Goal: Task Accomplishment & Management: Manage account settings

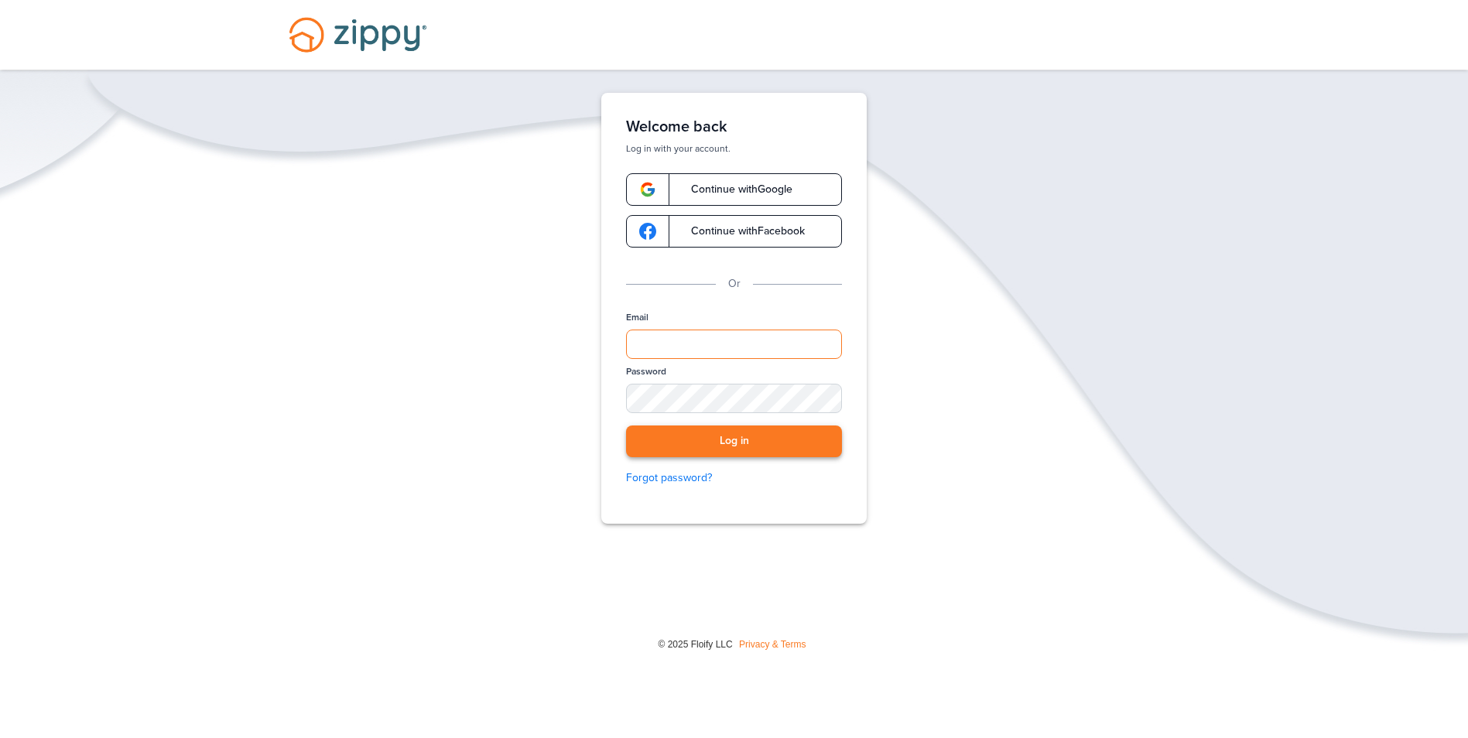
type input "**********"
click at [735, 449] on button "Log in" at bounding box center [734, 442] width 216 height 32
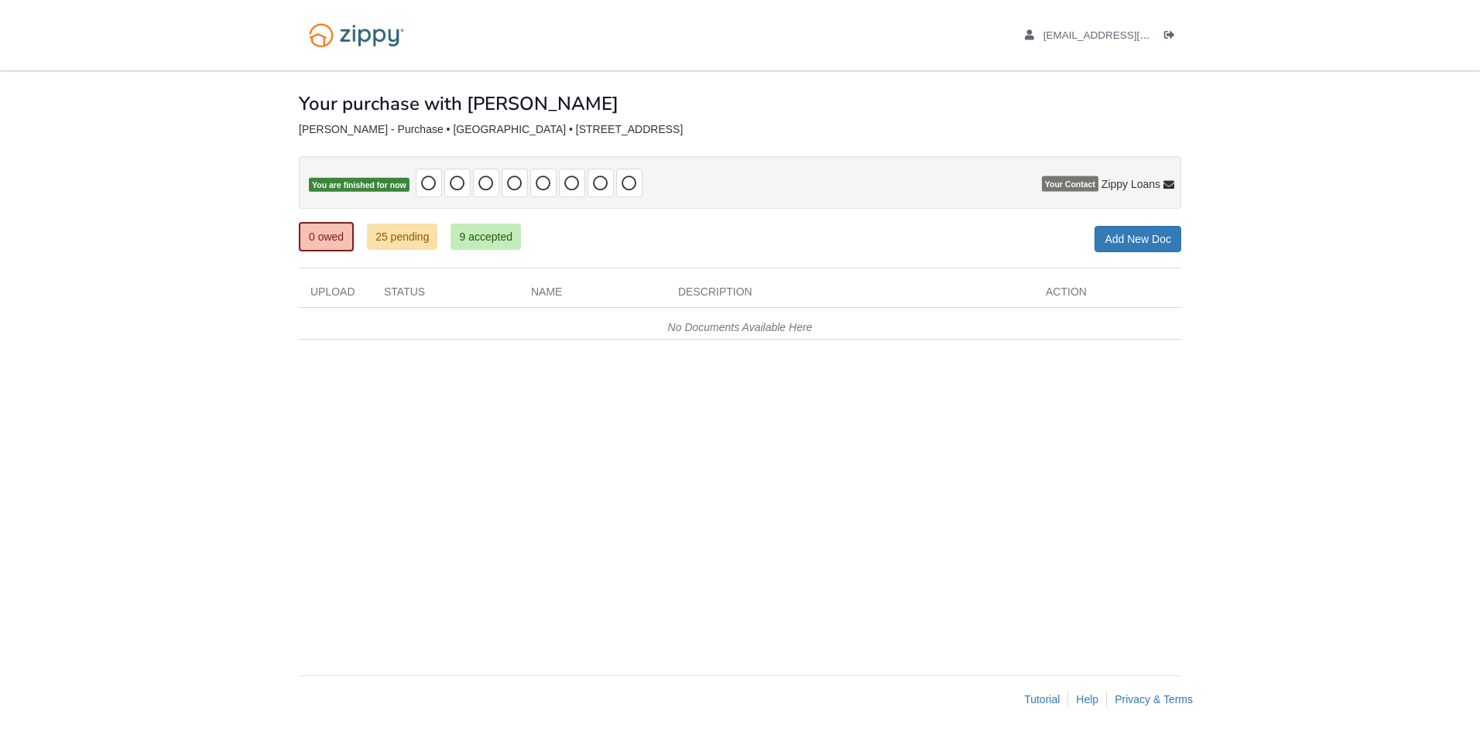
click at [774, 531] on div "× × × Pending Add Document Notice document will be included in the email sent t…" at bounding box center [740, 365] width 882 height 590
